Goal: Task Accomplishment & Management: Manage account settings

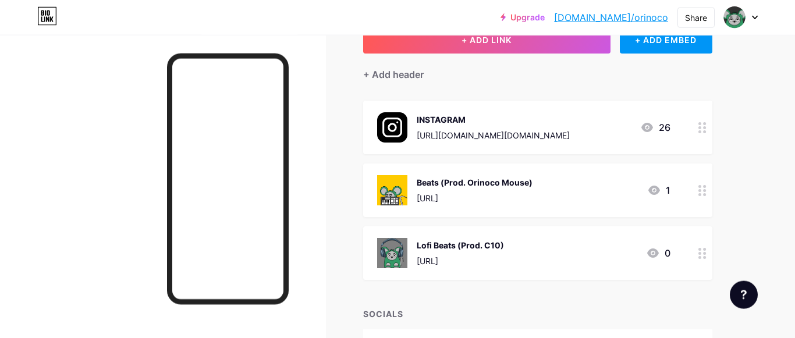
scroll to position [59, 0]
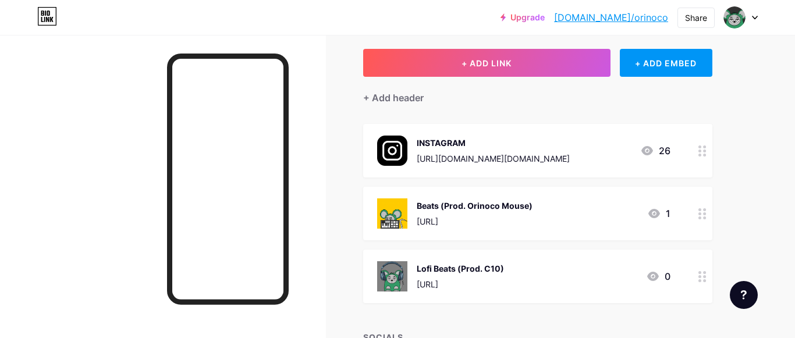
click at [700, 217] on circle at bounding box center [699, 218] width 3 height 3
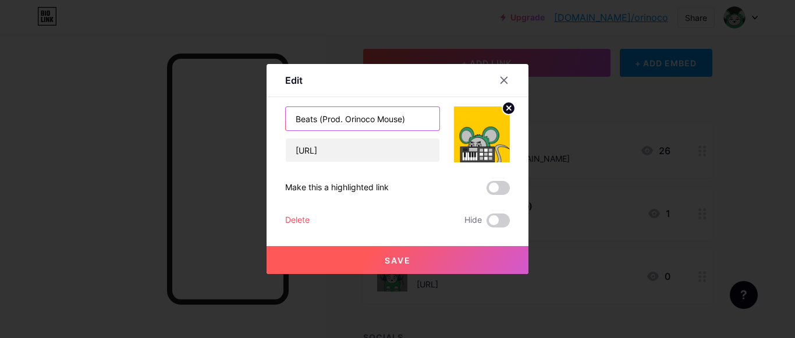
click at [349, 122] on input "Beats (Prod. Orinoco Mouse)" at bounding box center [363, 118] width 154 height 23
paste input "Free"
type input "Free Beats (Prod. Orinoco Mouse)"
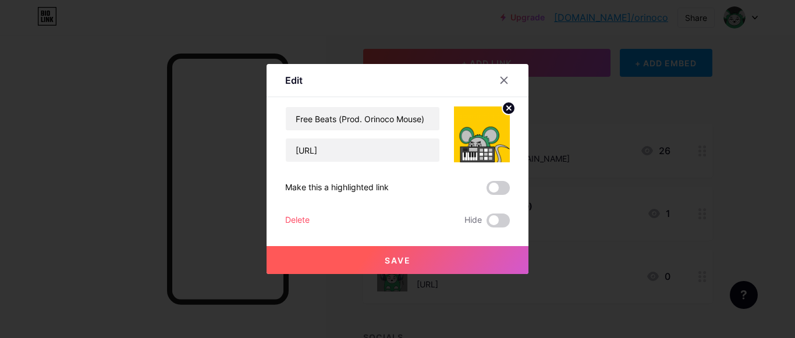
click at [394, 255] on span "Save" at bounding box center [398, 260] width 26 height 10
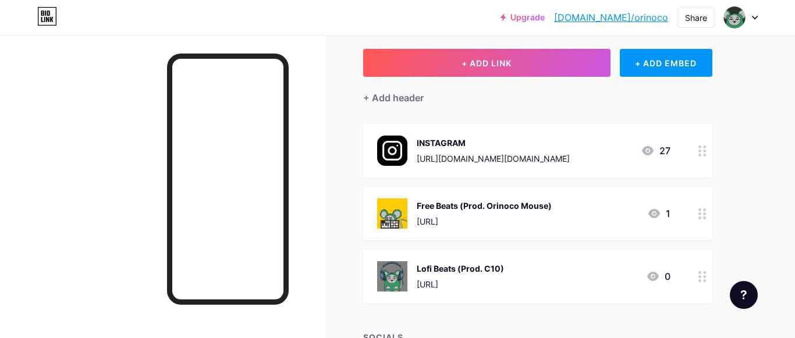
click at [630, 13] on link "[DOMAIN_NAME]/orinoco" at bounding box center [611, 17] width 114 height 14
click at [445, 202] on div "Free Beats (Prod. Orinoco Mouse)" at bounding box center [484, 206] width 135 height 12
click at [512, 77] on div at bounding box center [504, 80] width 21 height 21
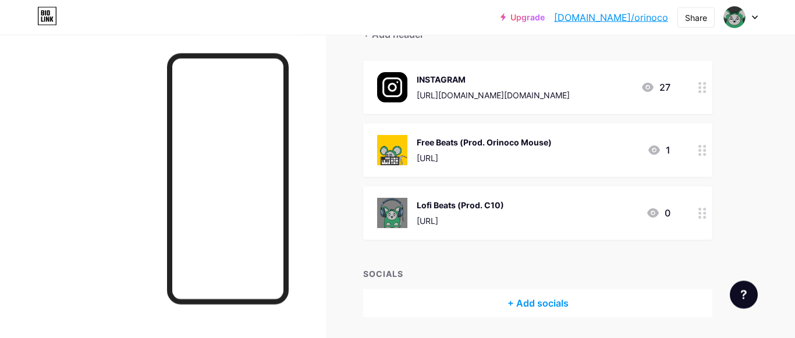
scroll to position [100, 0]
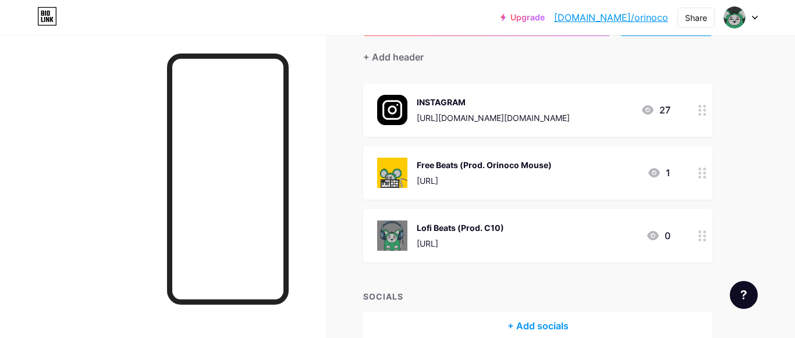
click at [626, 15] on link "[DOMAIN_NAME]/orinoco" at bounding box center [611, 17] width 114 height 14
